Goal: Task Accomplishment & Management: Use online tool/utility

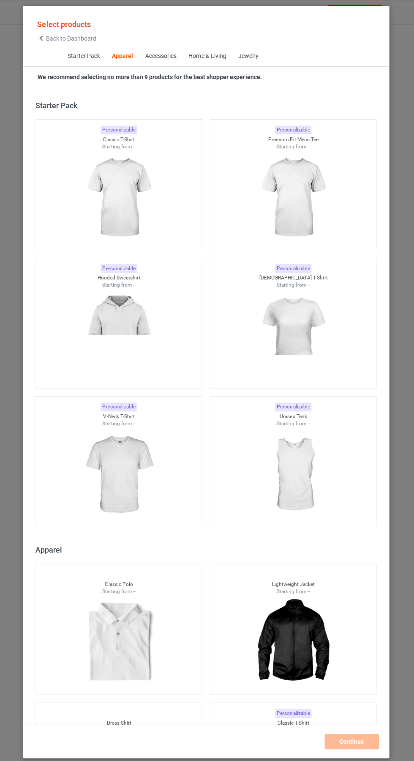
scroll to position [452, 0]
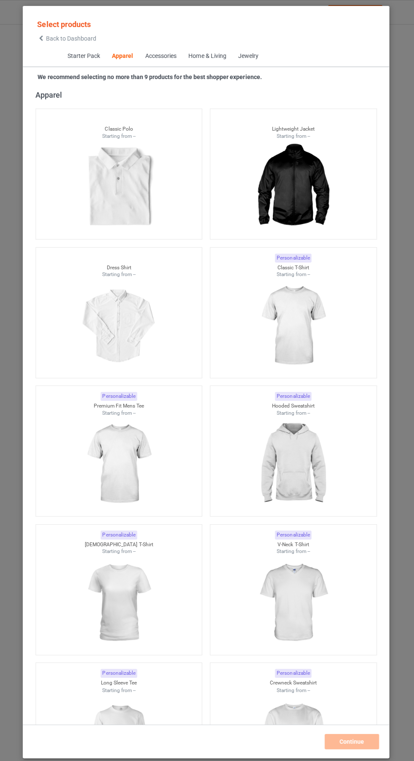
click at [43, 38] on icon at bounding box center [42, 38] width 7 height 6
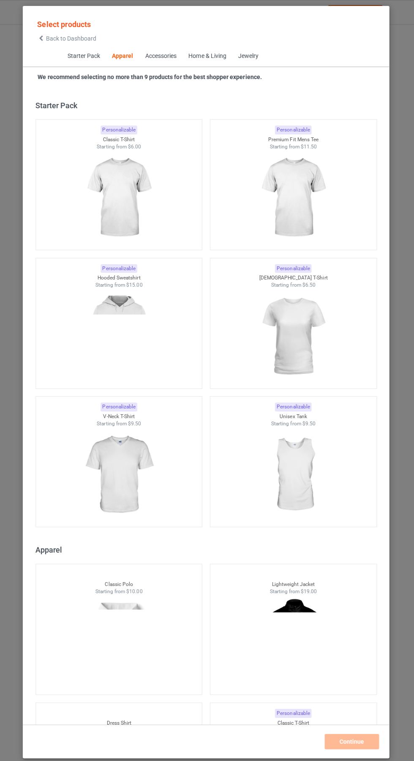
scroll to position [452, 0]
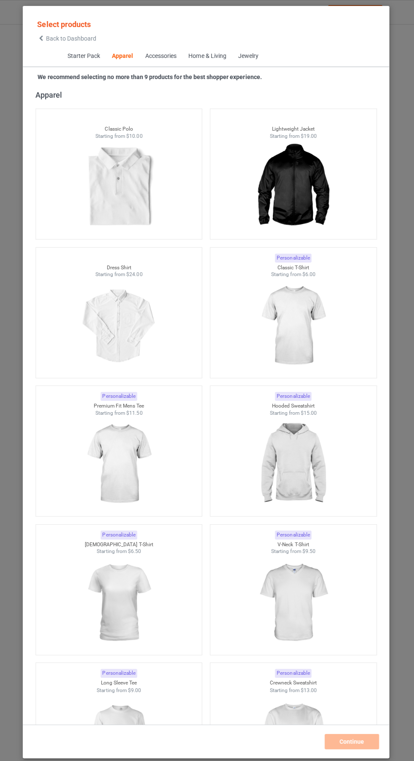
click at [43, 38] on icon at bounding box center [42, 38] width 7 height 6
